Goal: Obtain resource: Download file/media

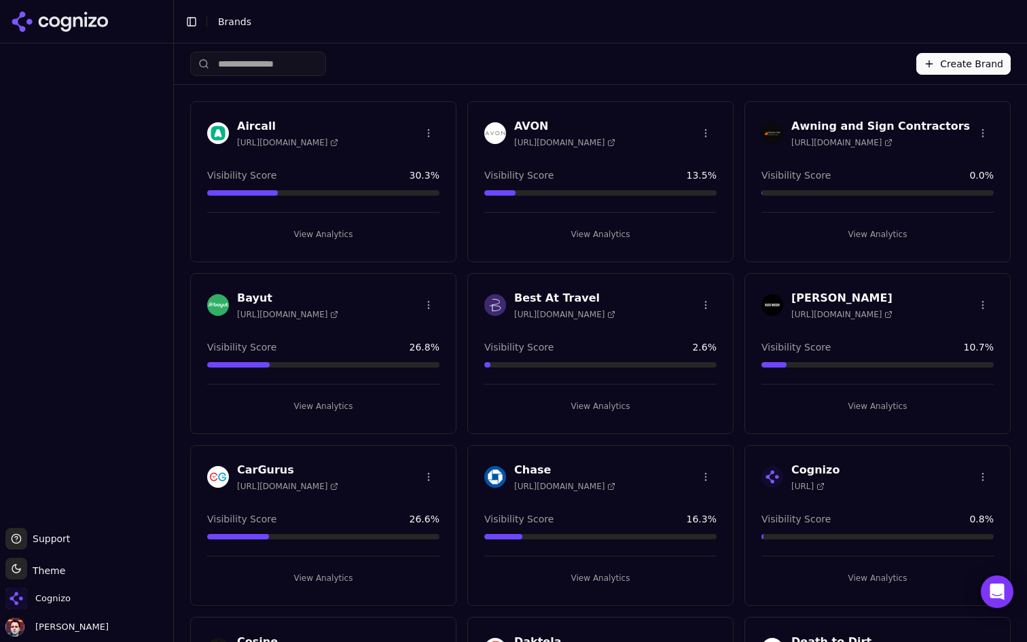
click at [326, 236] on button "View Analytics" at bounding box center [323, 234] width 232 height 22
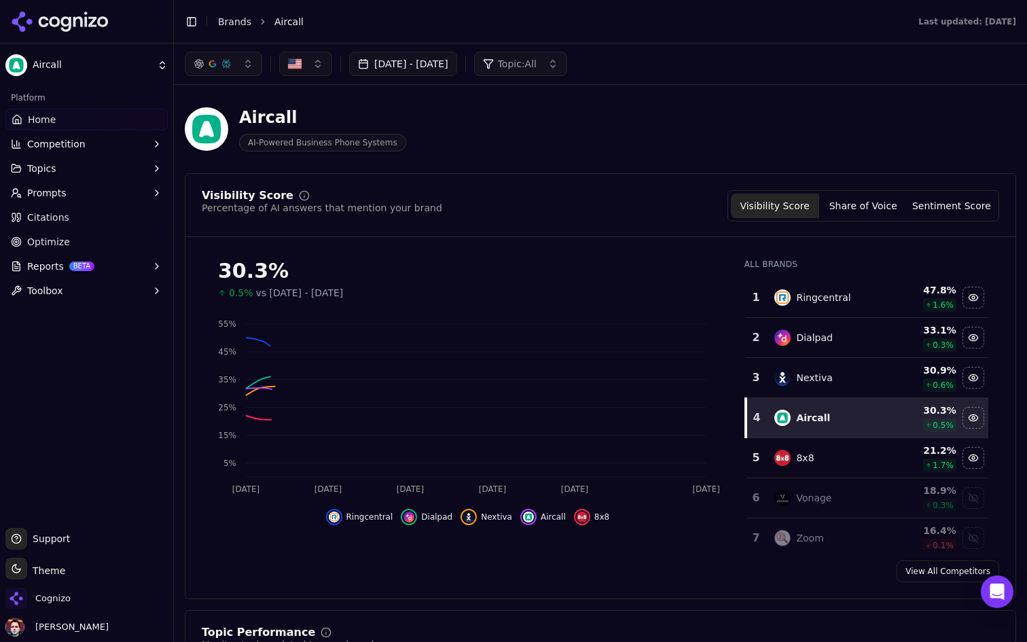
click at [57, 244] on span "Optimize" at bounding box center [48, 242] width 43 height 14
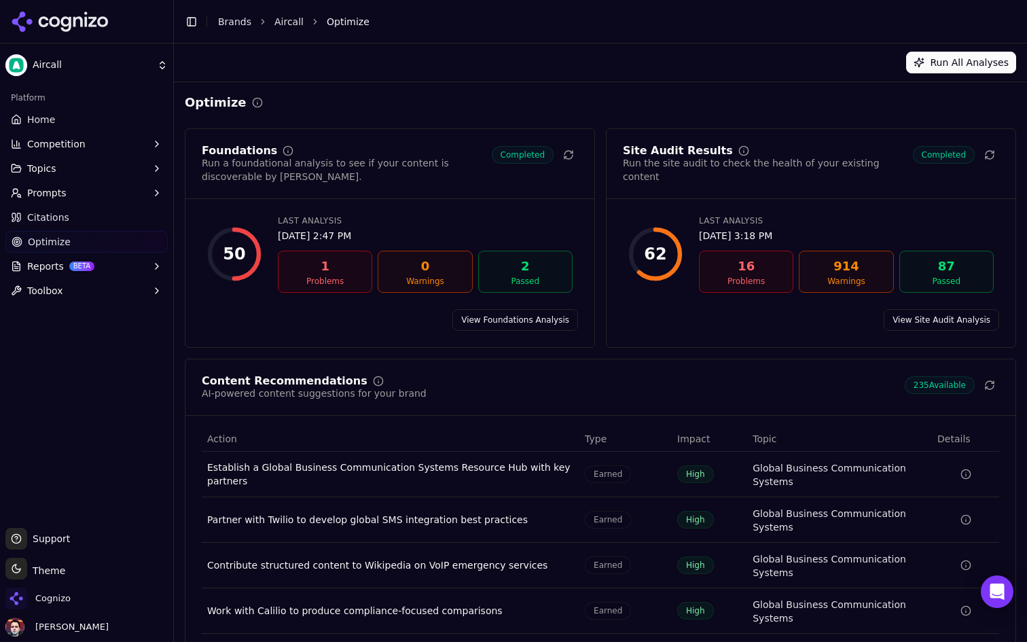
click at [123, 258] on button "Reports BETA" at bounding box center [86, 266] width 162 height 22
click at [85, 292] on span "PDF" at bounding box center [87, 288] width 118 height 14
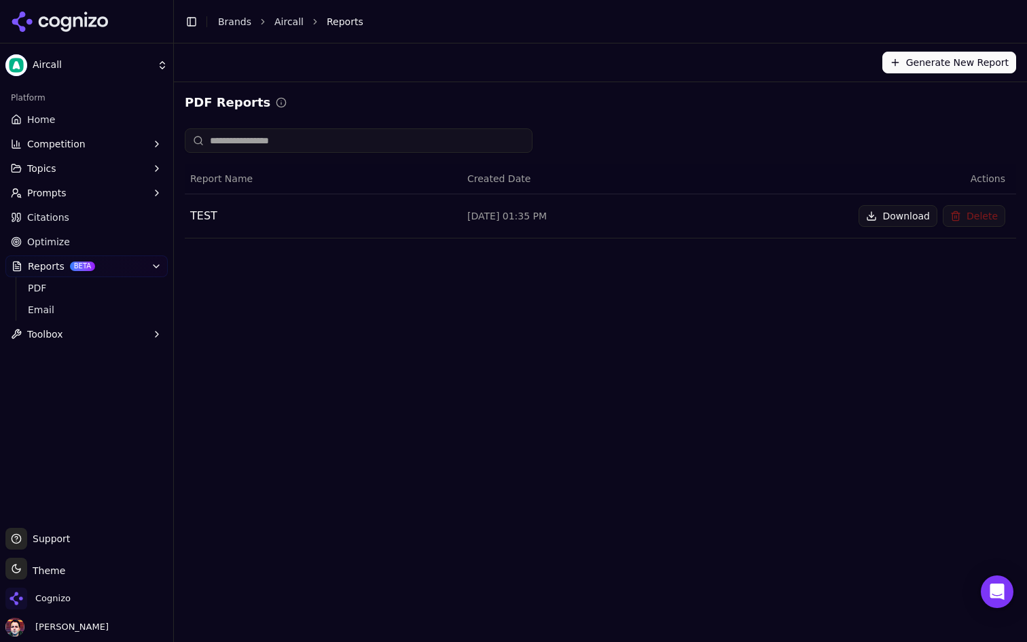
click at [213, 212] on div "TEST" at bounding box center [323, 216] width 266 height 16
